Goal: Task Accomplishment & Management: Manage account settings

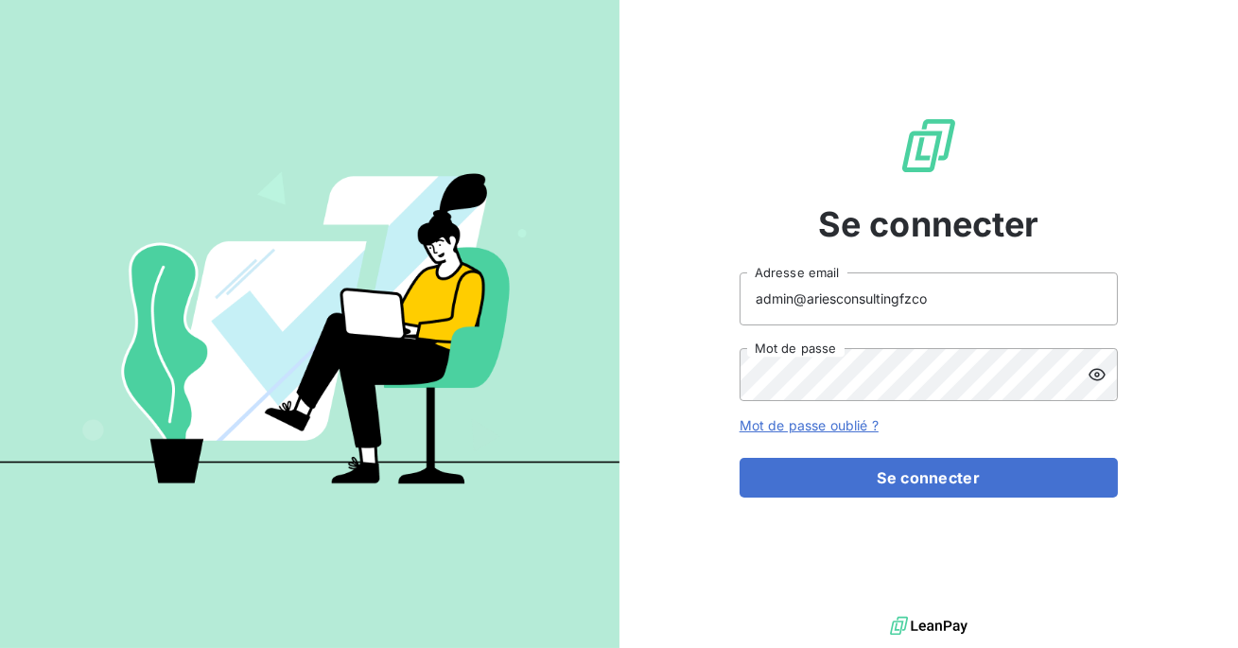
click at [934, 302] on input "admin@ariesconsultingfzco" at bounding box center [928, 298] width 378 height 53
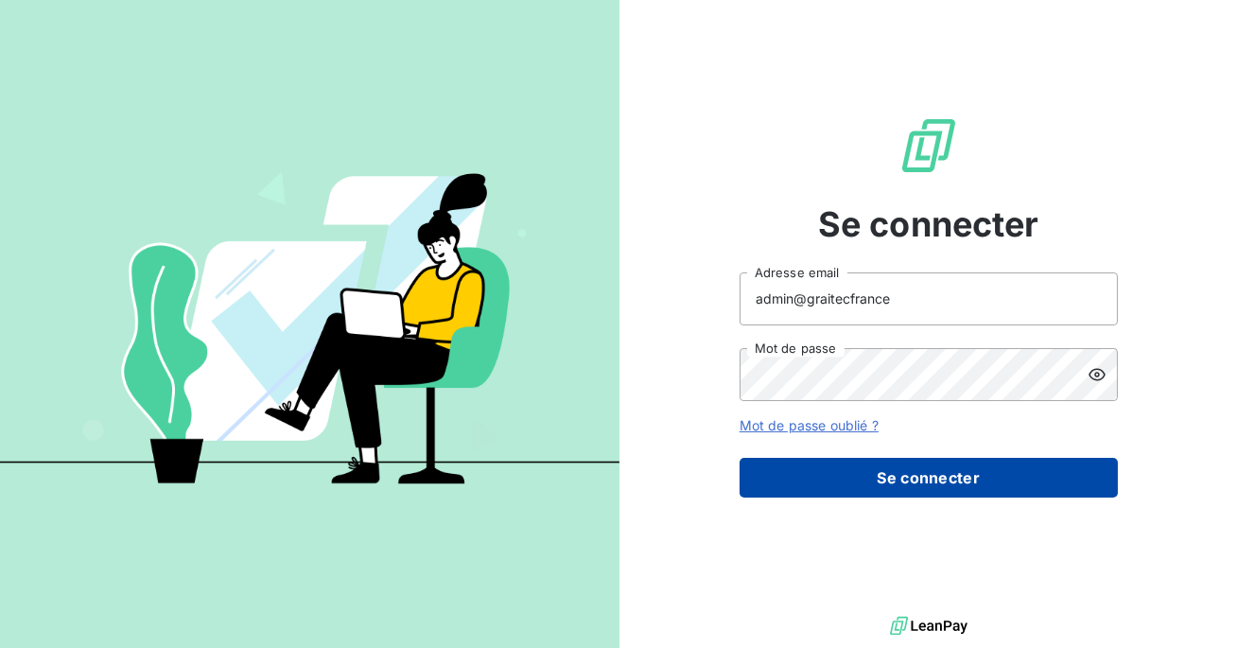
type input "admin@graitecfrance"
click at [898, 463] on button "Se connecter" at bounding box center [928, 478] width 378 height 40
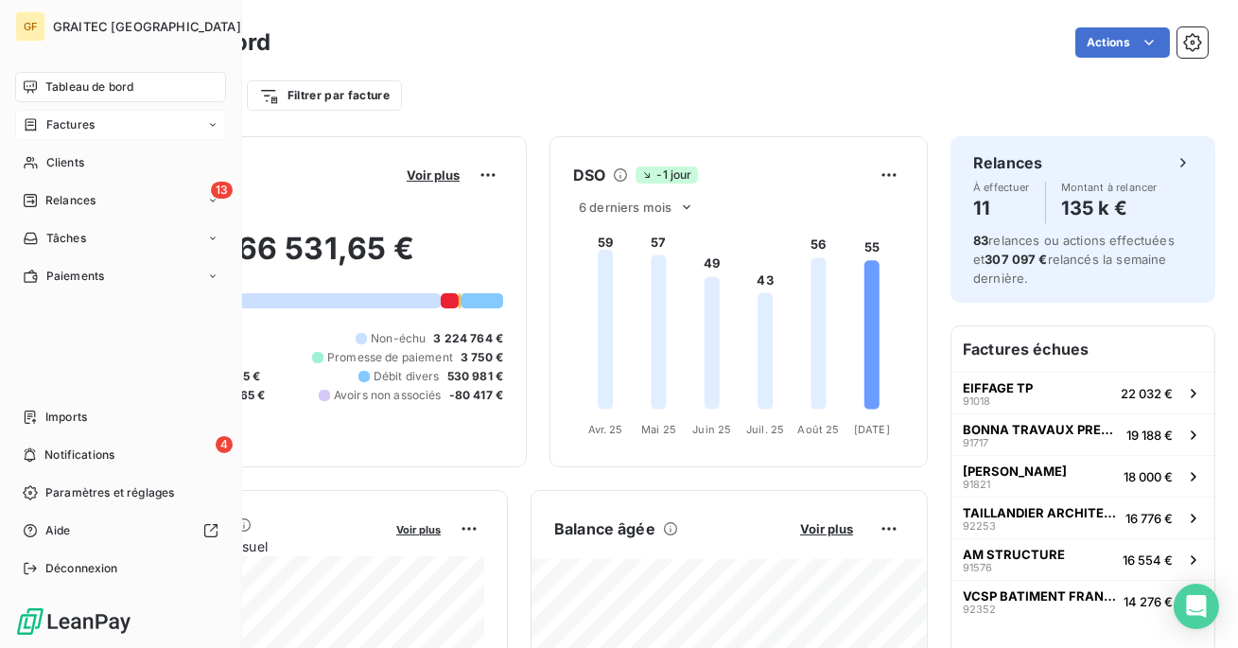
click at [42, 133] on div "Factures" at bounding box center [120, 125] width 211 height 30
